Goal: Transaction & Acquisition: Purchase product/service

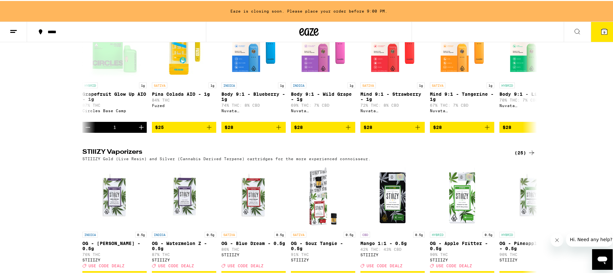
scroll to position [0, 2299]
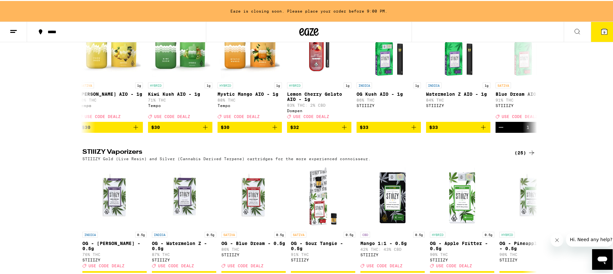
click at [604, 31] on span "9" at bounding box center [605, 31] width 2 height 4
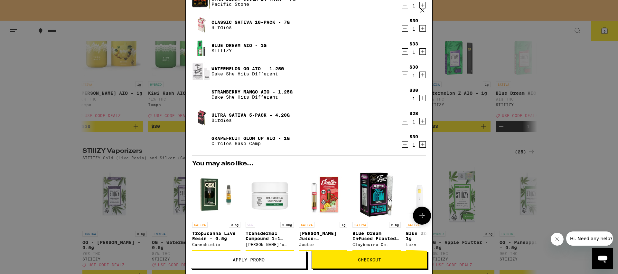
scroll to position [79, 0]
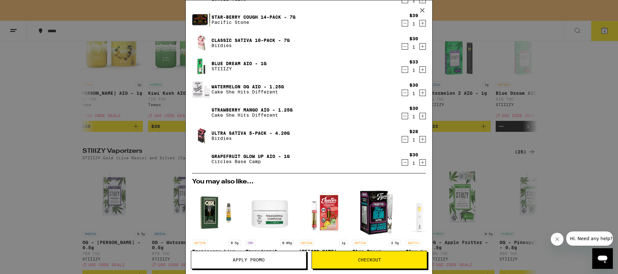
click at [238, 109] on link "Strawberry Mango AIO - 1.25g" at bounding box center [252, 109] width 81 height 5
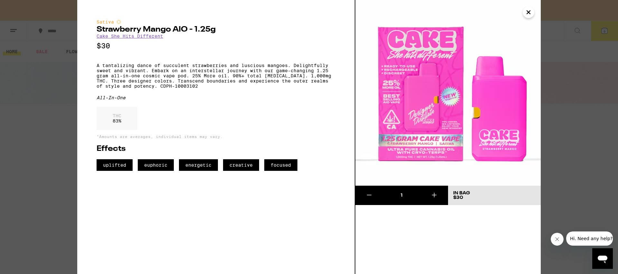
click at [124, 37] on link "Cake She Hits Different" at bounding box center [130, 35] width 67 height 5
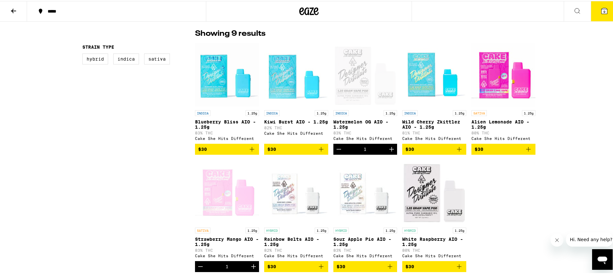
scroll to position [163, 0]
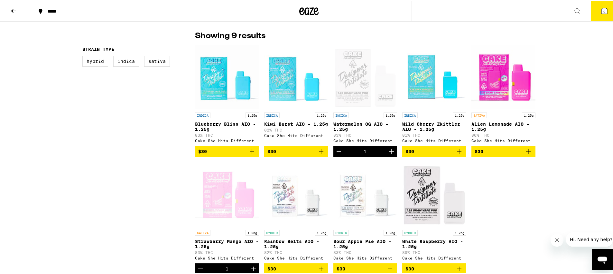
click at [528, 154] on icon "Add to bag" at bounding box center [529, 150] width 8 height 8
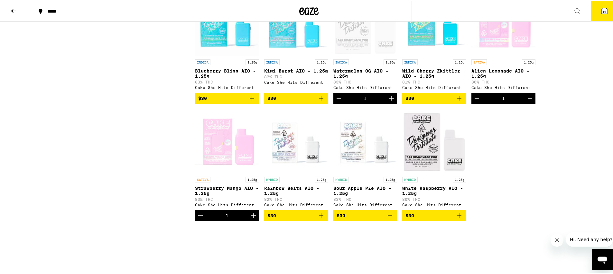
scroll to position [219, 0]
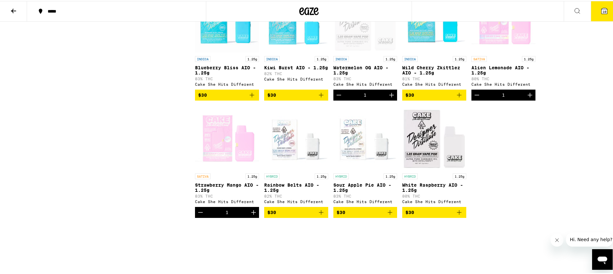
click at [198, 211] on icon "Decrement" at bounding box center [200, 211] width 5 height 0
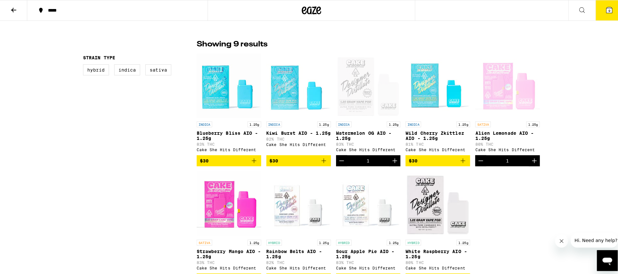
scroll to position [5, 0]
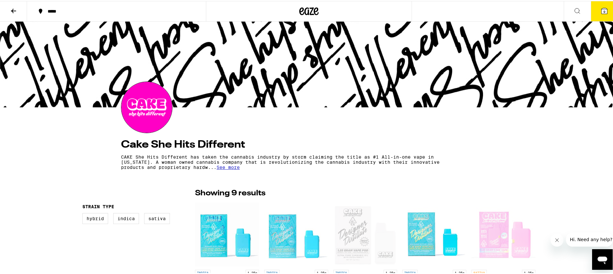
click at [604, 11] on span "9" at bounding box center [605, 11] width 2 height 4
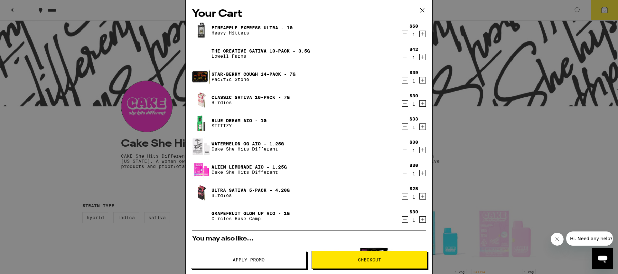
click at [373, 258] on span "Checkout" at bounding box center [369, 259] width 23 height 5
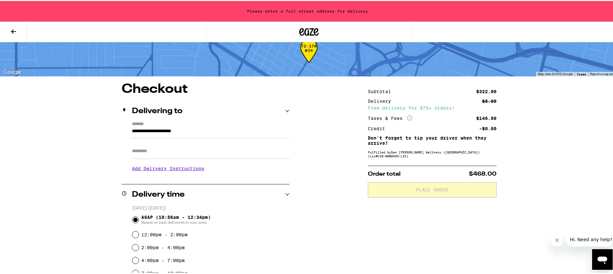
scroll to position [52, 0]
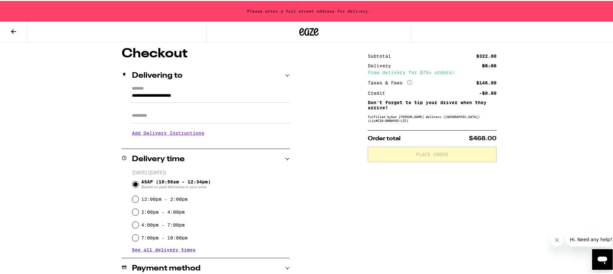
click at [132, 95] on input "**********" at bounding box center [211, 96] width 158 height 11
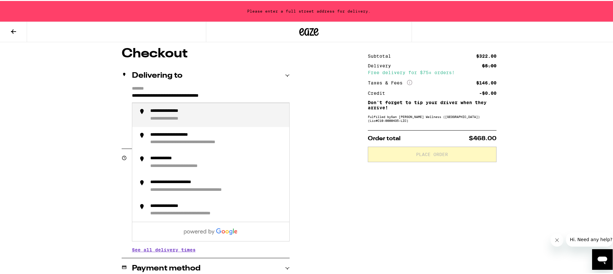
click at [174, 112] on div "**********" at bounding box center [175, 110] width 50 height 6
type input "**********"
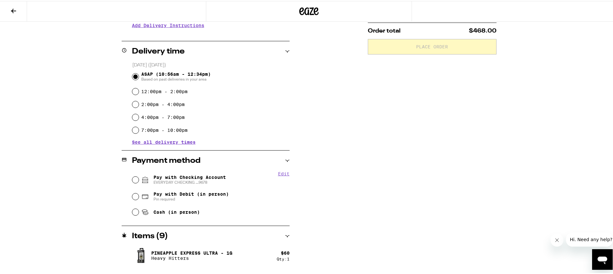
scroll to position [142, 0]
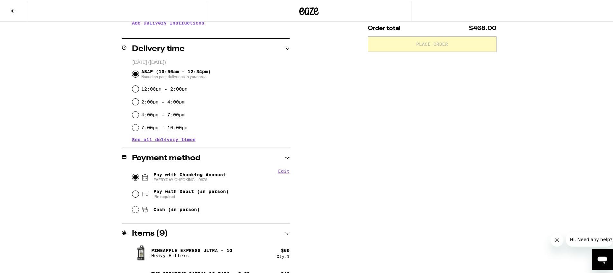
click at [134, 177] on input "Pay with Checking Account EVERYDAY CHECKING ...9678" at bounding box center [135, 176] width 6 height 6
radio input "true"
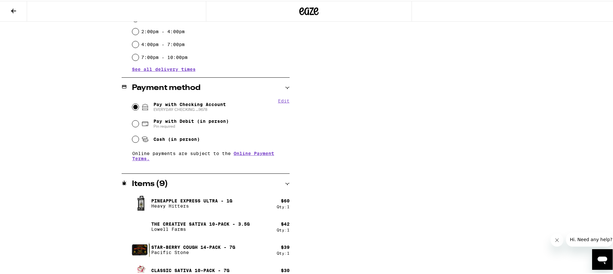
scroll to position [54, 0]
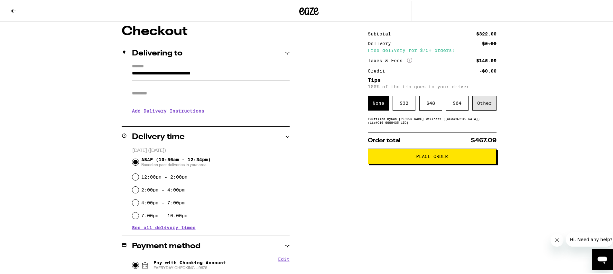
click at [486, 104] on div "Other" at bounding box center [485, 102] width 24 height 15
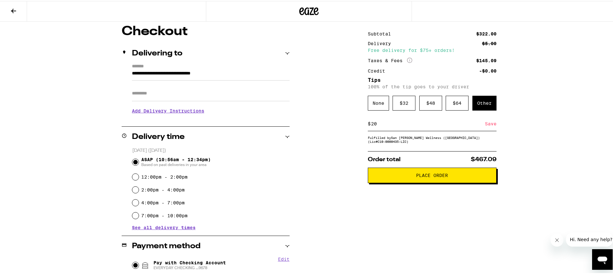
type input "20"
click at [488, 125] on div "Save" at bounding box center [491, 123] width 12 height 14
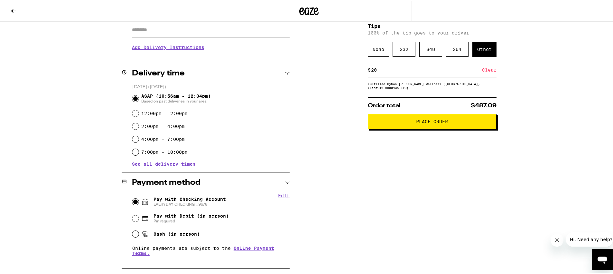
scroll to position [70, 0]
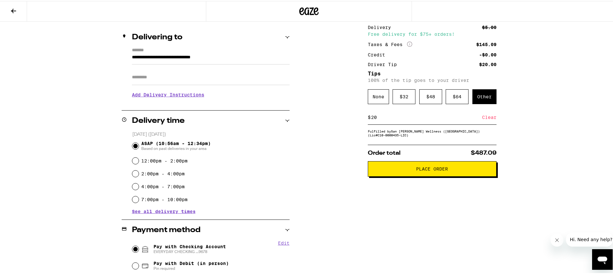
click at [447, 170] on span "Place Order" at bounding box center [432, 167] width 118 height 5
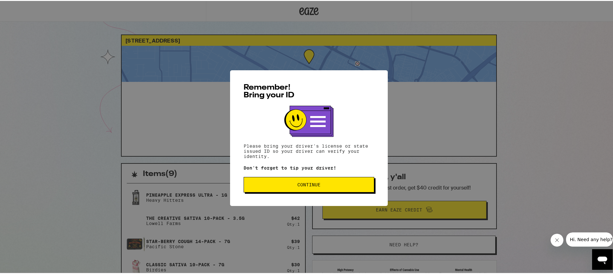
click at [303, 184] on span "Continue" at bounding box center [308, 183] width 23 height 5
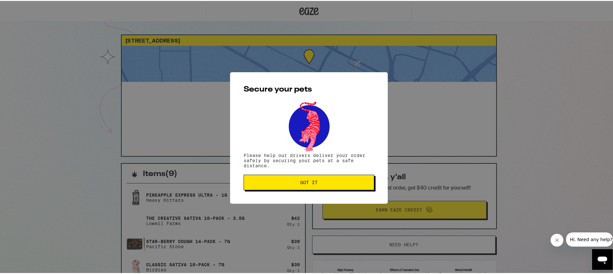
click at [303, 184] on span "Got it" at bounding box center [308, 181] width 17 height 5
